Goal: Information Seeking & Learning: Check status

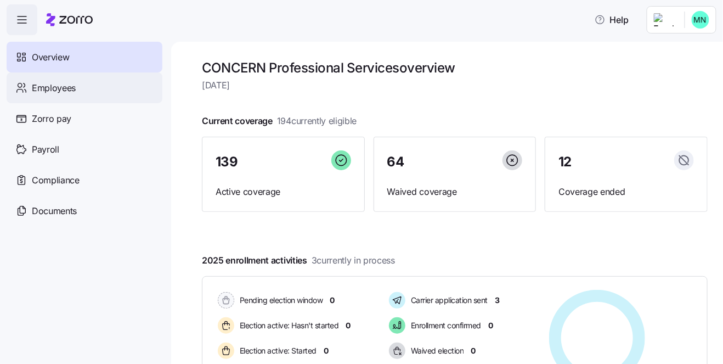
click at [48, 87] on span "Employees" at bounding box center [54, 88] width 44 height 14
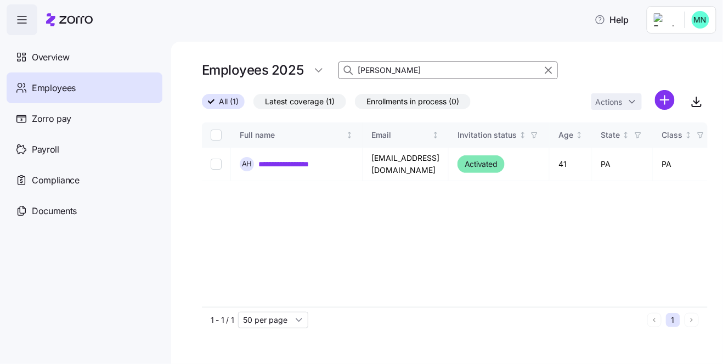
click at [430, 70] on input "[PERSON_NAME]" at bounding box center [449, 70] width 220 height 18
type input "h"
click at [426, 71] on input at bounding box center [449, 70] width 220 height 18
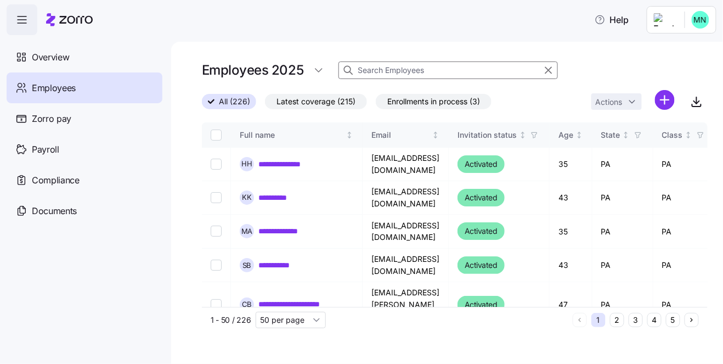
click at [403, 65] on input at bounding box center [449, 70] width 220 height 18
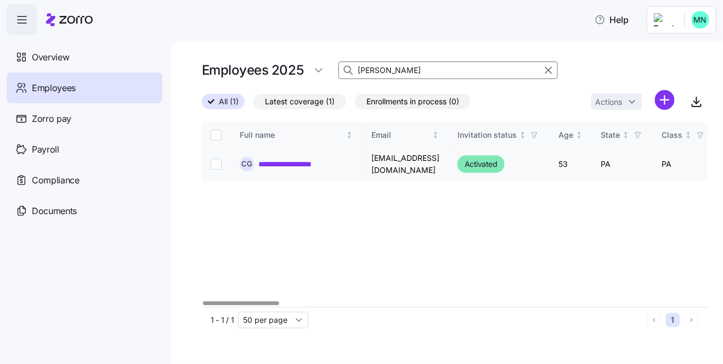
type input "[PERSON_NAME]"
click at [318, 160] on link "**********" at bounding box center [294, 164] width 71 height 11
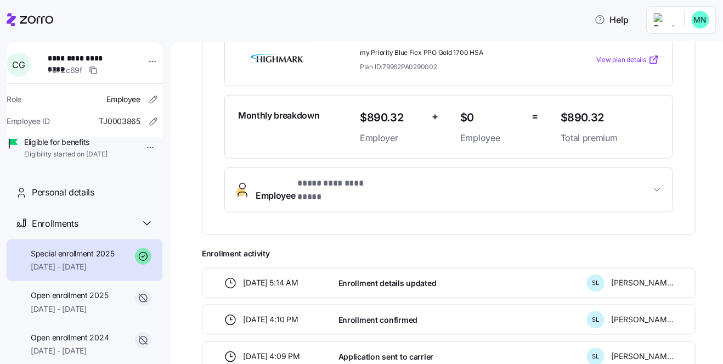
scroll to position [302, 0]
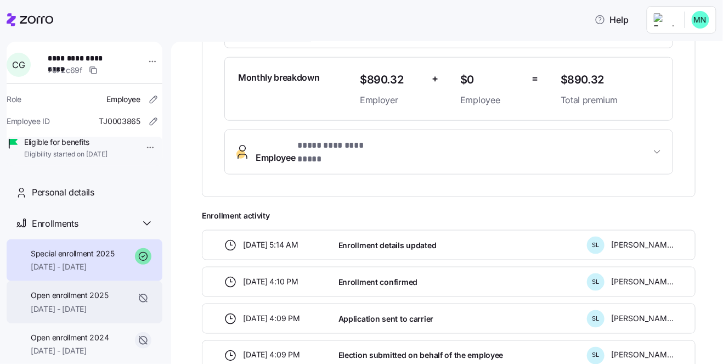
click at [61, 314] on span "[DATE] - [DATE]" at bounding box center [69, 309] width 77 height 11
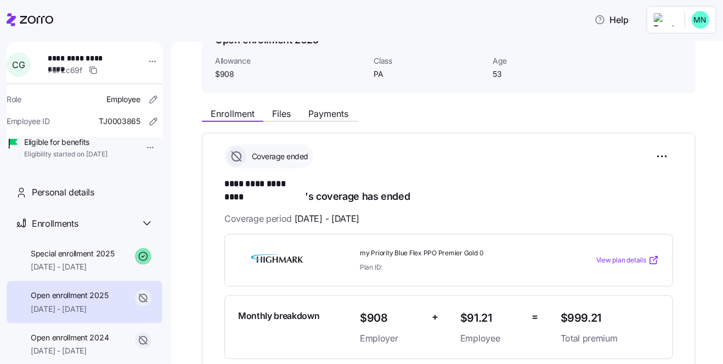
scroll to position [75, 0]
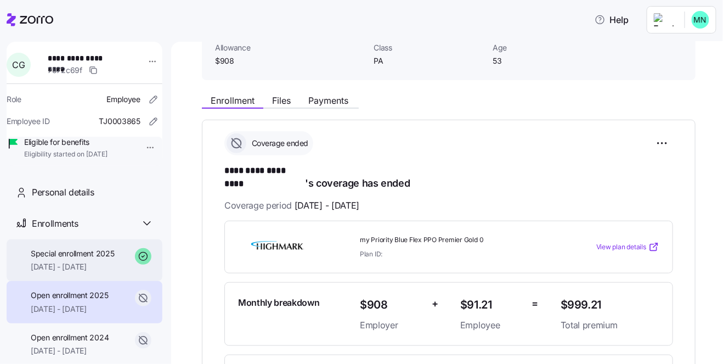
click at [78, 272] on span "[DATE] - [DATE]" at bounding box center [73, 266] width 84 height 11
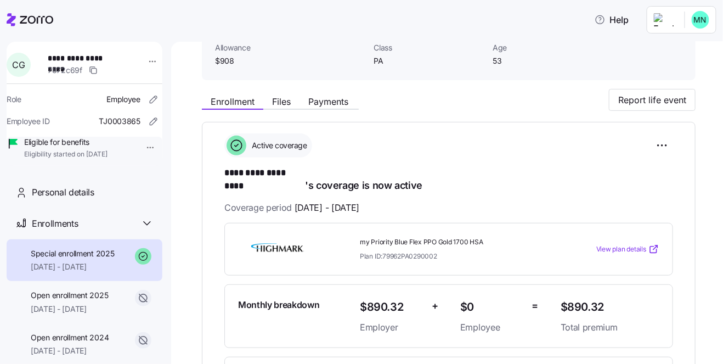
scroll to position [113, 0]
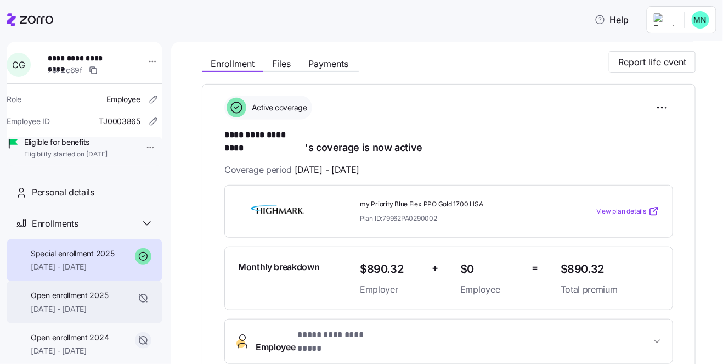
click at [90, 301] on span "Open enrollment 2025" at bounding box center [69, 295] width 77 height 11
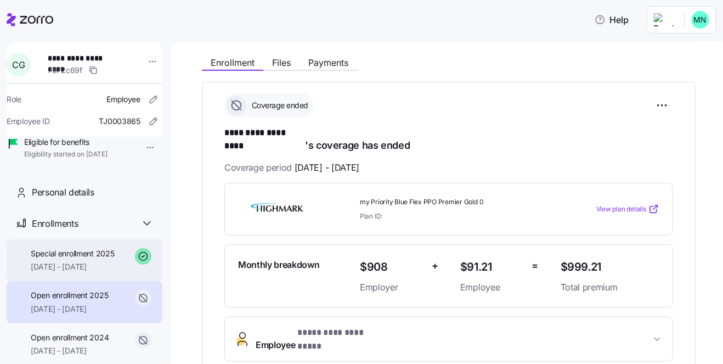
click at [78, 272] on span "[DATE] - [DATE]" at bounding box center [73, 266] width 84 height 11
